Goal: Information Seeking & Learning: Learn about a topic

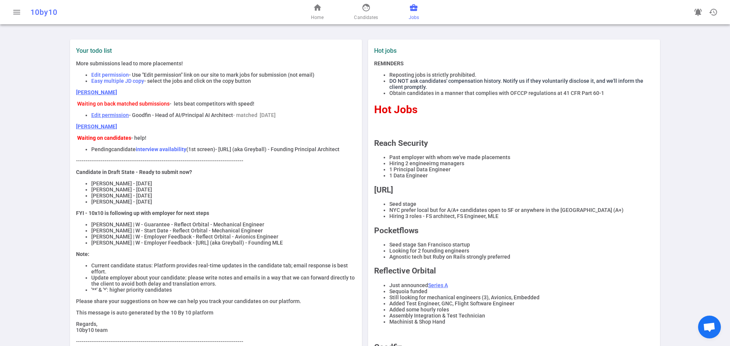
click at [416, 9] on span "business_center" at bounding box center [413, 7] width 9 height 9
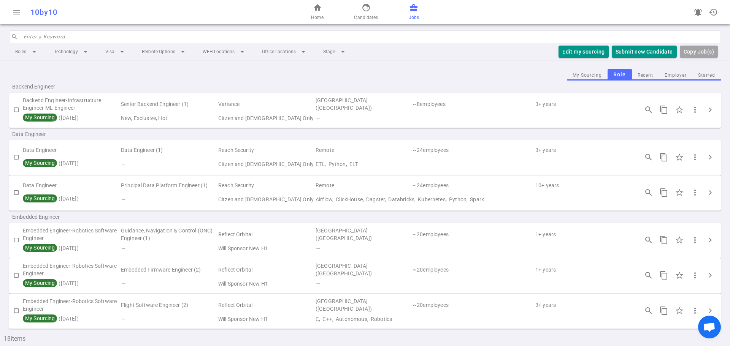
click at [159, 78] on div "My Sourcing Role Recent Employer Starred" at bounding box center [365, 75] width 712 height 12
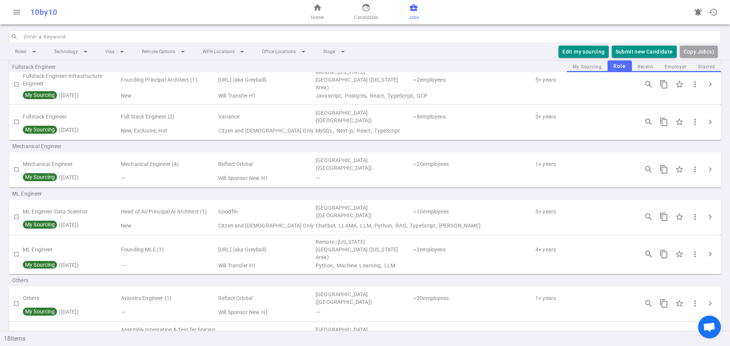
drag, startPoint x: 263, startPoint y: 212, endPoint x: 268, endPoint y: 212, distance: 5.4
click at [264, 220] on td "Citzen and [DEMOGRAPHIC_DATA] Only" at bounding box center [265, 225] width 97 height 11
click at [705, 212] on span "chevron_right" at bounding box center [709, 216] width 9 height 9
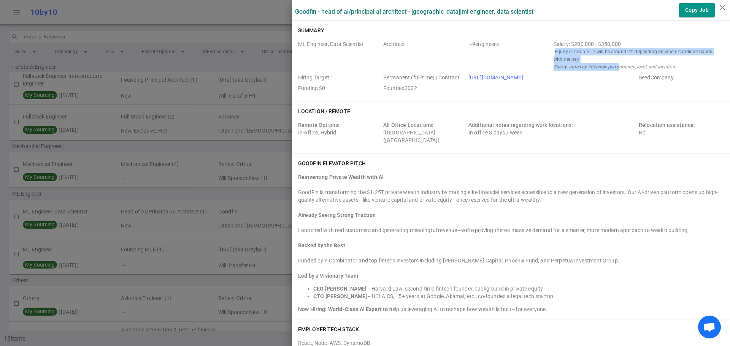
drag, startPoint x: 551, startPoint y: 50, endPoint x: 611, endPoint y: 66, distance: 62.5
click at [611, 66] on div "Salary: $200,000 - $350,000 - Equity is flexible - It will be around 2% dependi…" at bounding box center [636, 55] width 167 height 30
click at [610, 106] on div "Location / Remote Remote Options: In-office, Hybrid All Office Locations: [GEOG…" at bounding box center [511, 127] width 438 height 52
drag, startPoint x: 417, startPoint y: 139, endPoint x: 378, endPoint y: 96, distance: 57.6
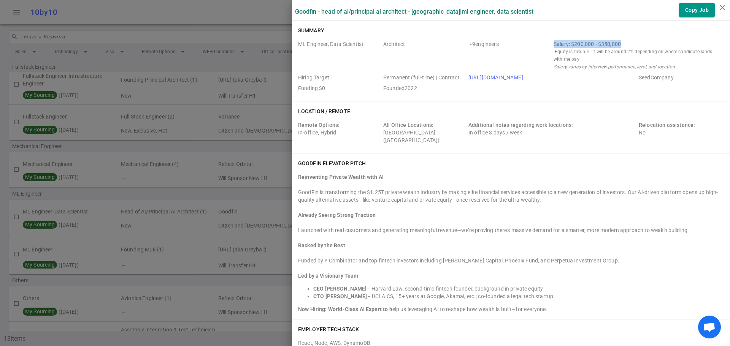
drag, startPoint x: 607, startPoint y: 42, endPoint x: 547, endPoint y: 44, distance: 60.5
click at [547, 44] on div "ML Engineer, Data Scientist Architect ~ 9 engineers Salary: $200,000 - $350,000…" at bounding box center [511, 67] width 426 height 55
